Goal: Information Seeking & Learning: Learn about a topic

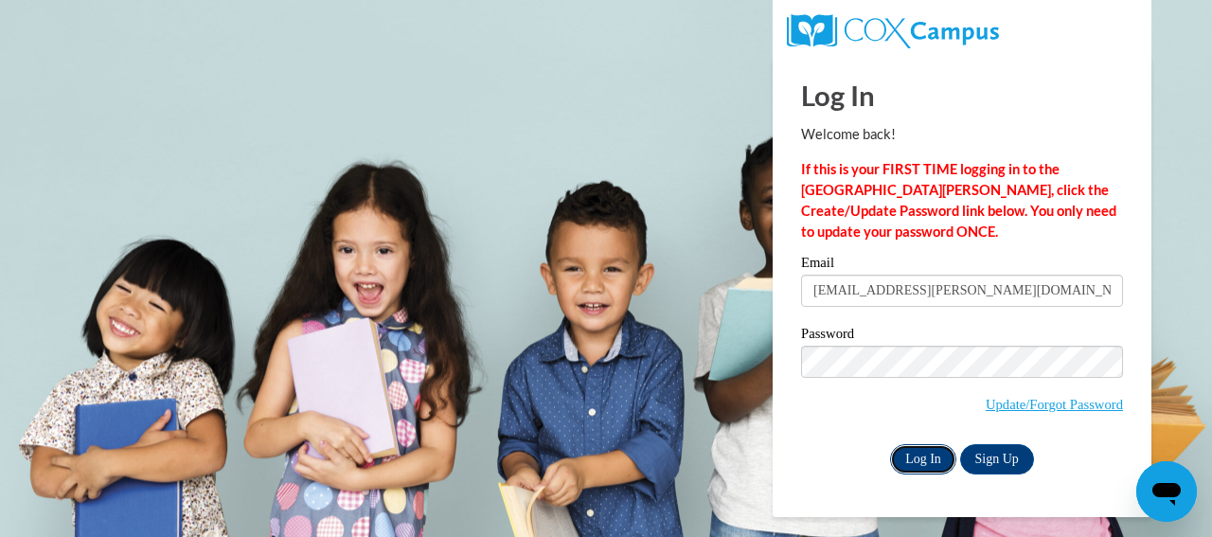
click at [915, 463] on input "Log In" at bounding box center [923, 459] width 66 height 30
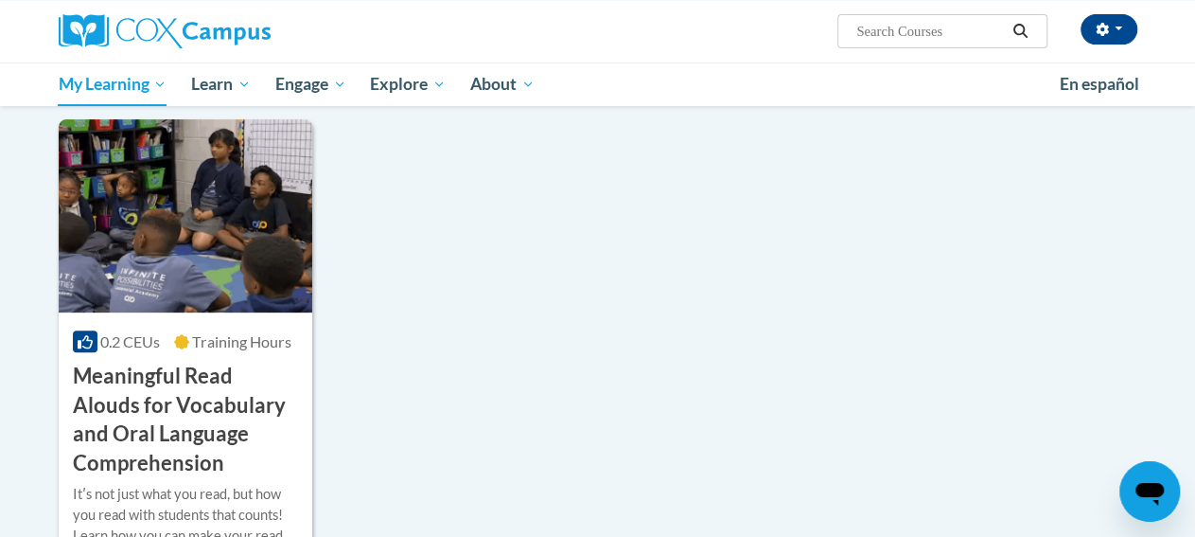
scroll to position [38, 0]
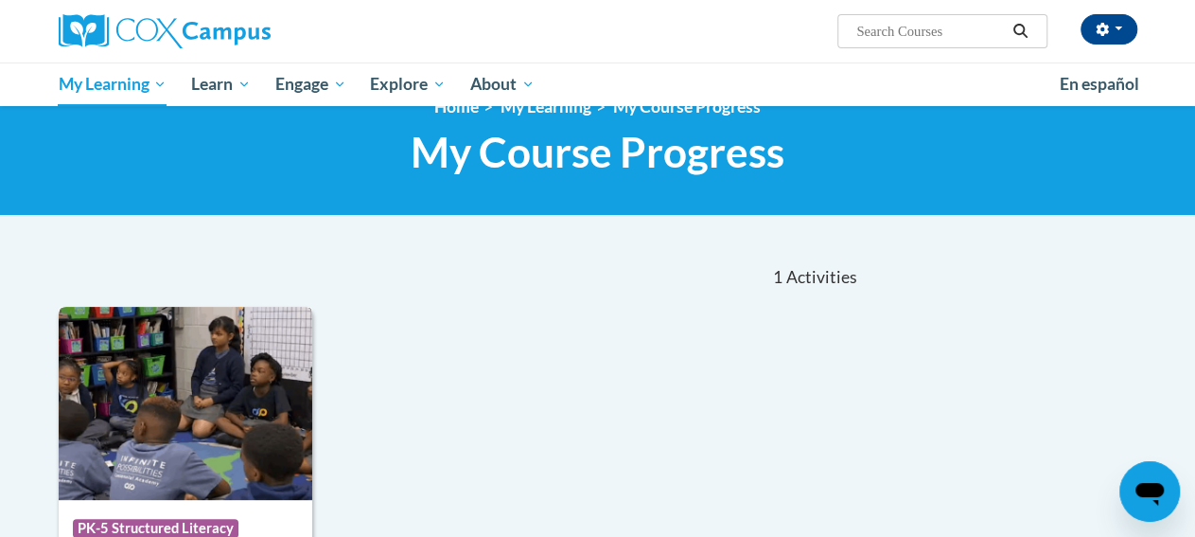
click at [229, 349] on img at bounding box center [186, 403] width 254 height 193
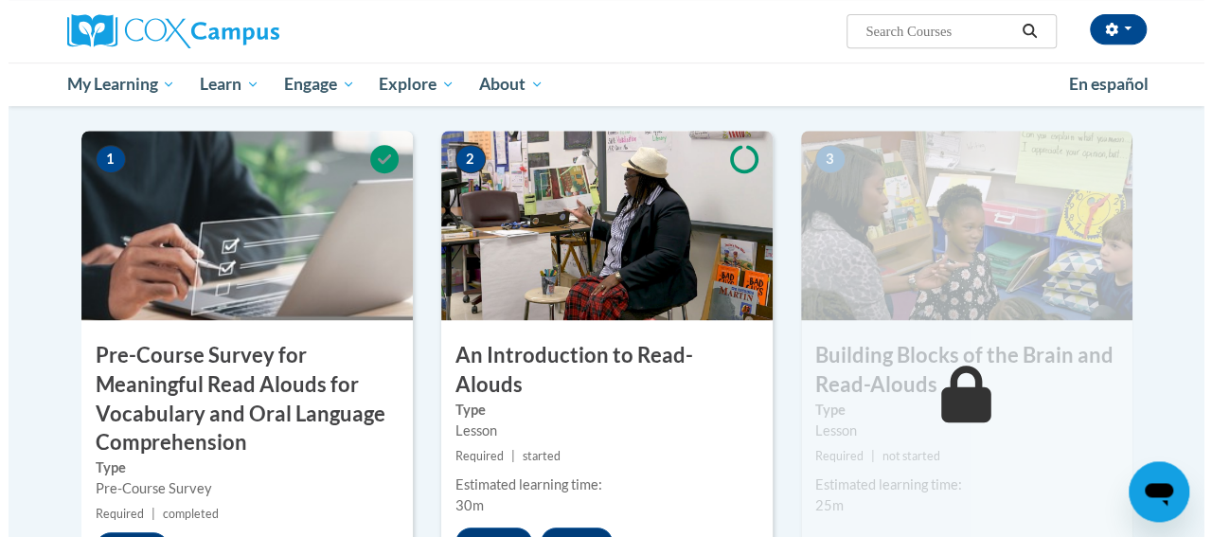
scroll to position [492, 0]
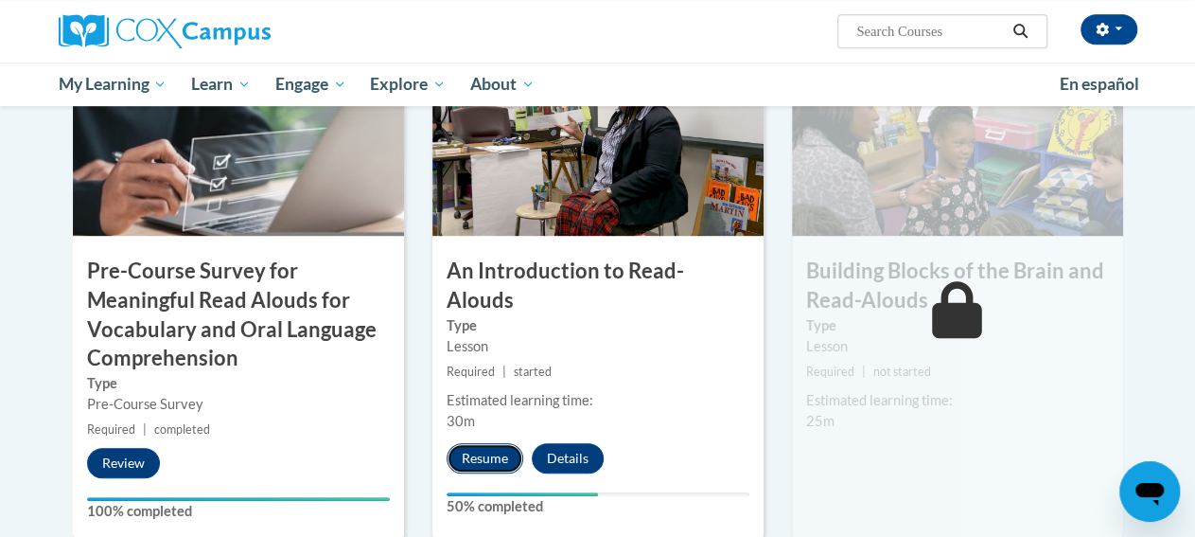
click at [474, 443] on button "Resume" at bounding box center [485, 458] width 77 height 30
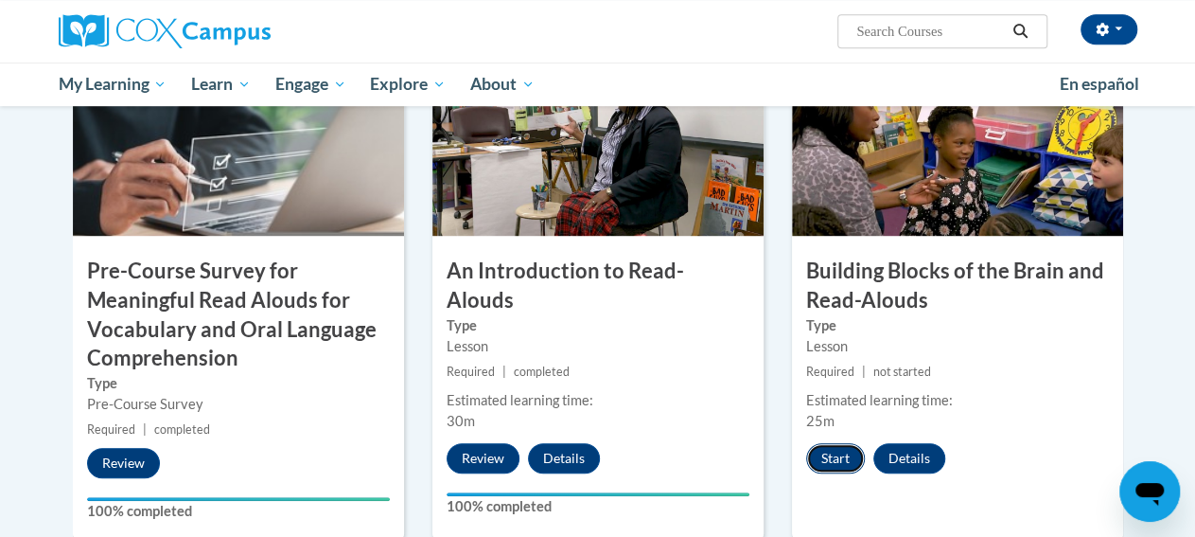
click at [851, 450] on button "Start" at bounding box center [835, 458] width 59 height 30
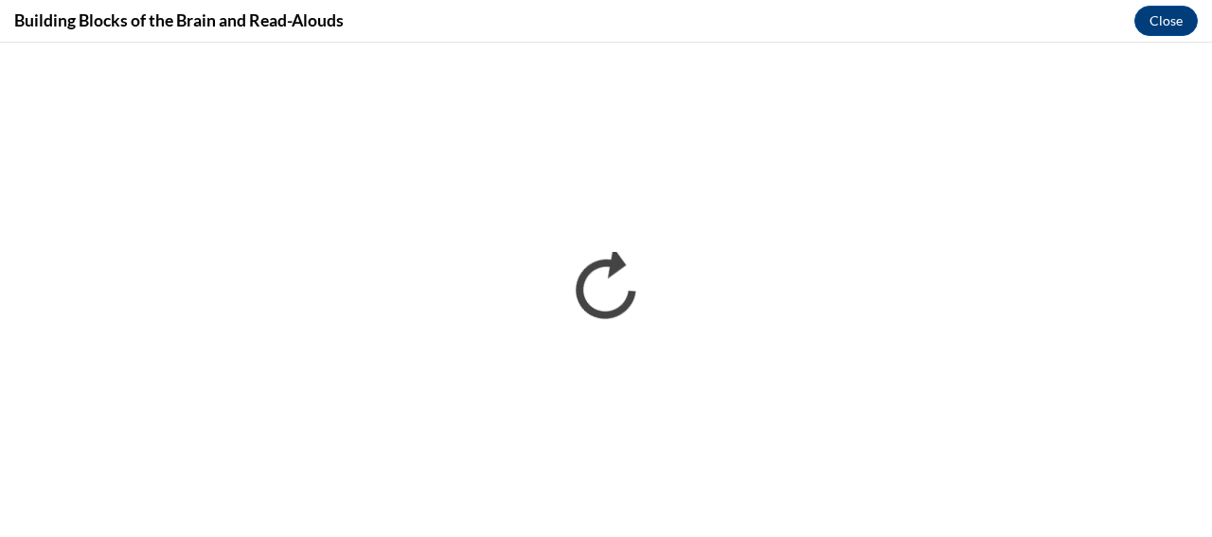
scroll to position [0, 0]
